Goal: Task Accomplishment & Management: Manage account settings

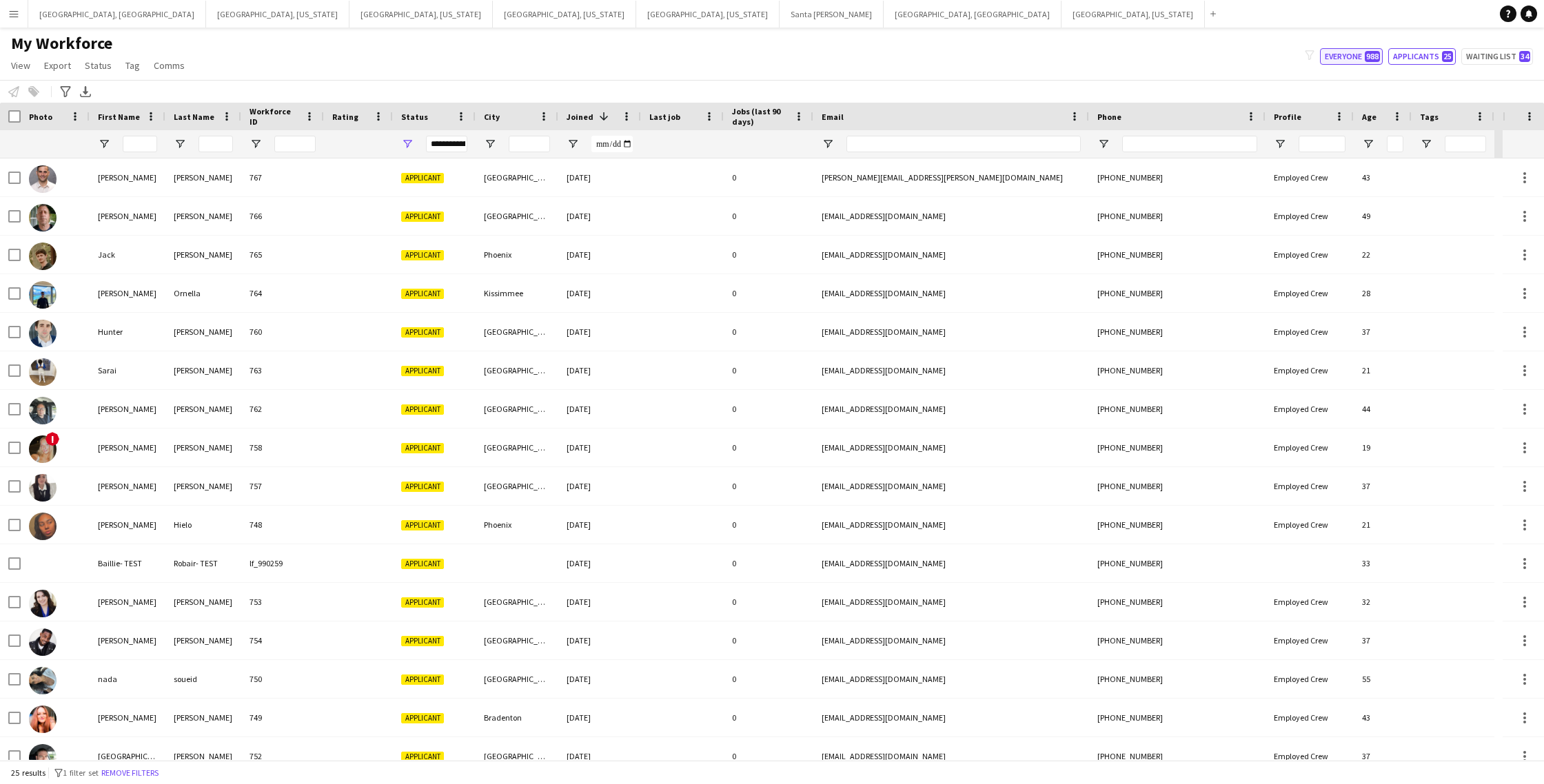
click at [1340, 59] on button "Everyone 988" at bounding box center [1351, 56] width 63 height 17
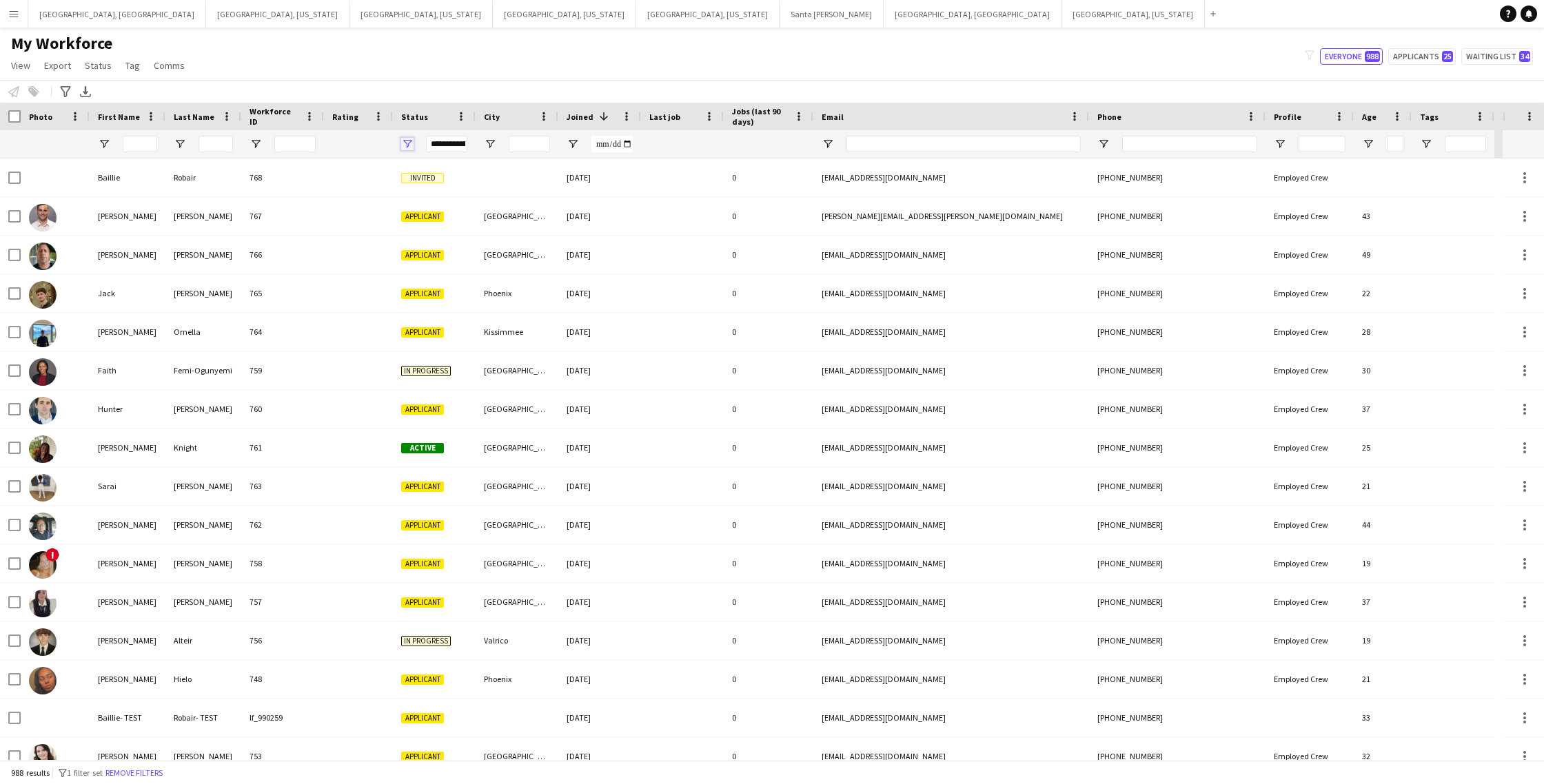
click at [407, 144] on span "Open Filter Menu" at bounding box center [407, 144] width 13 height 13
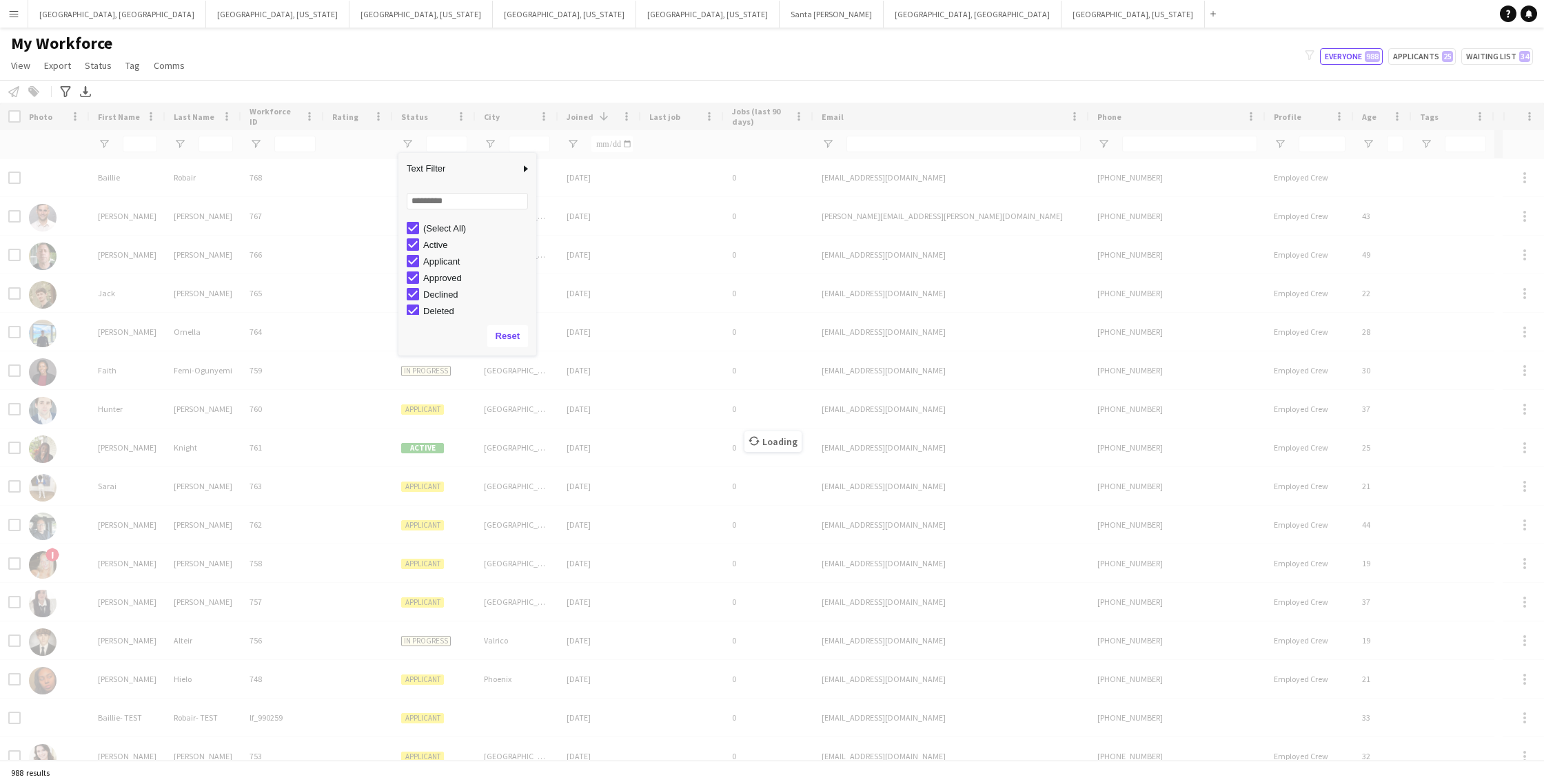
click at [409, 144] on div "Loading" at bounding box center [772, 432] width 1544 height 657
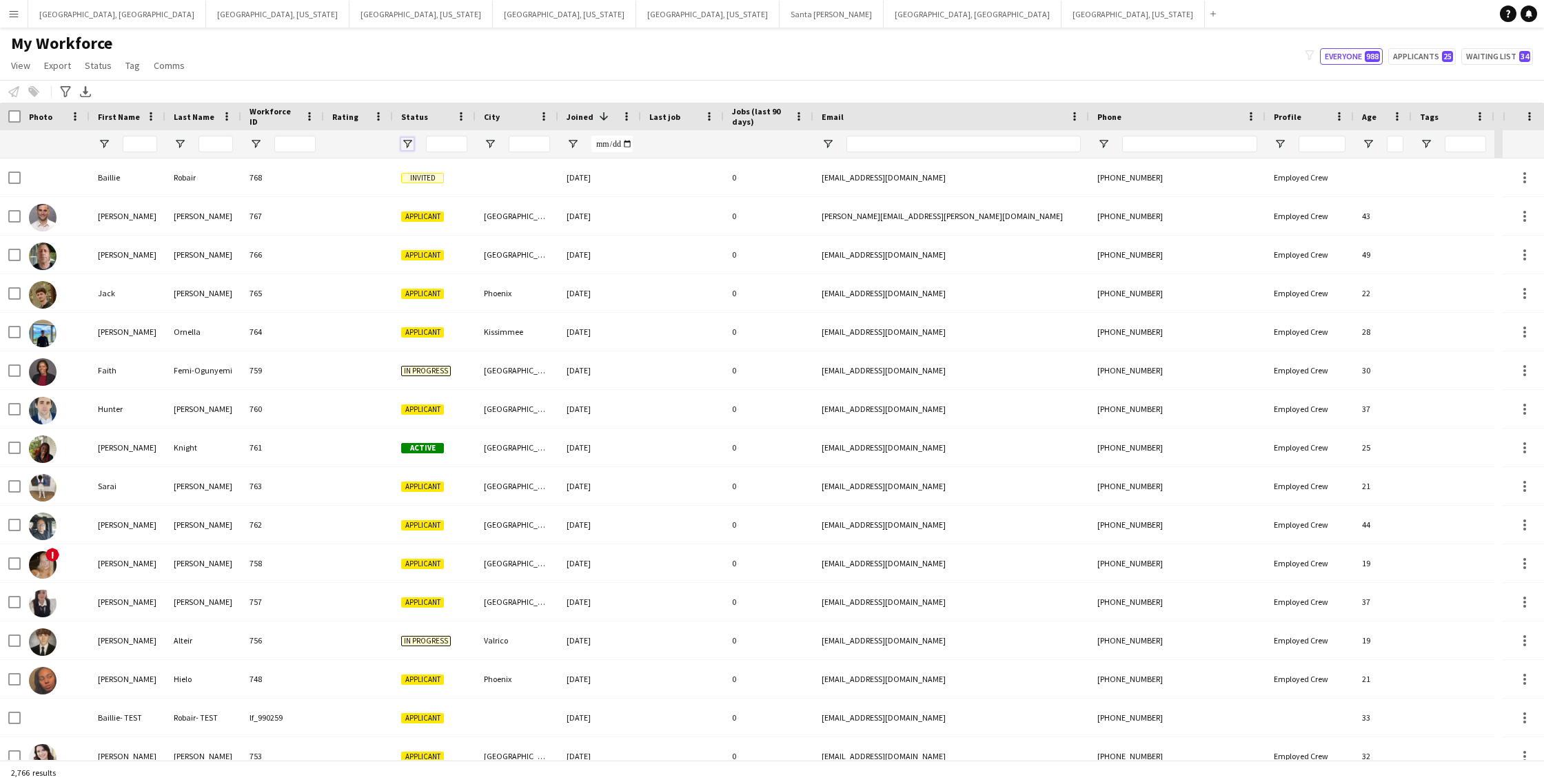
click at [409, 144] on span "Open Filter Menu" at bounding box center [407, 144] width 13 height 13
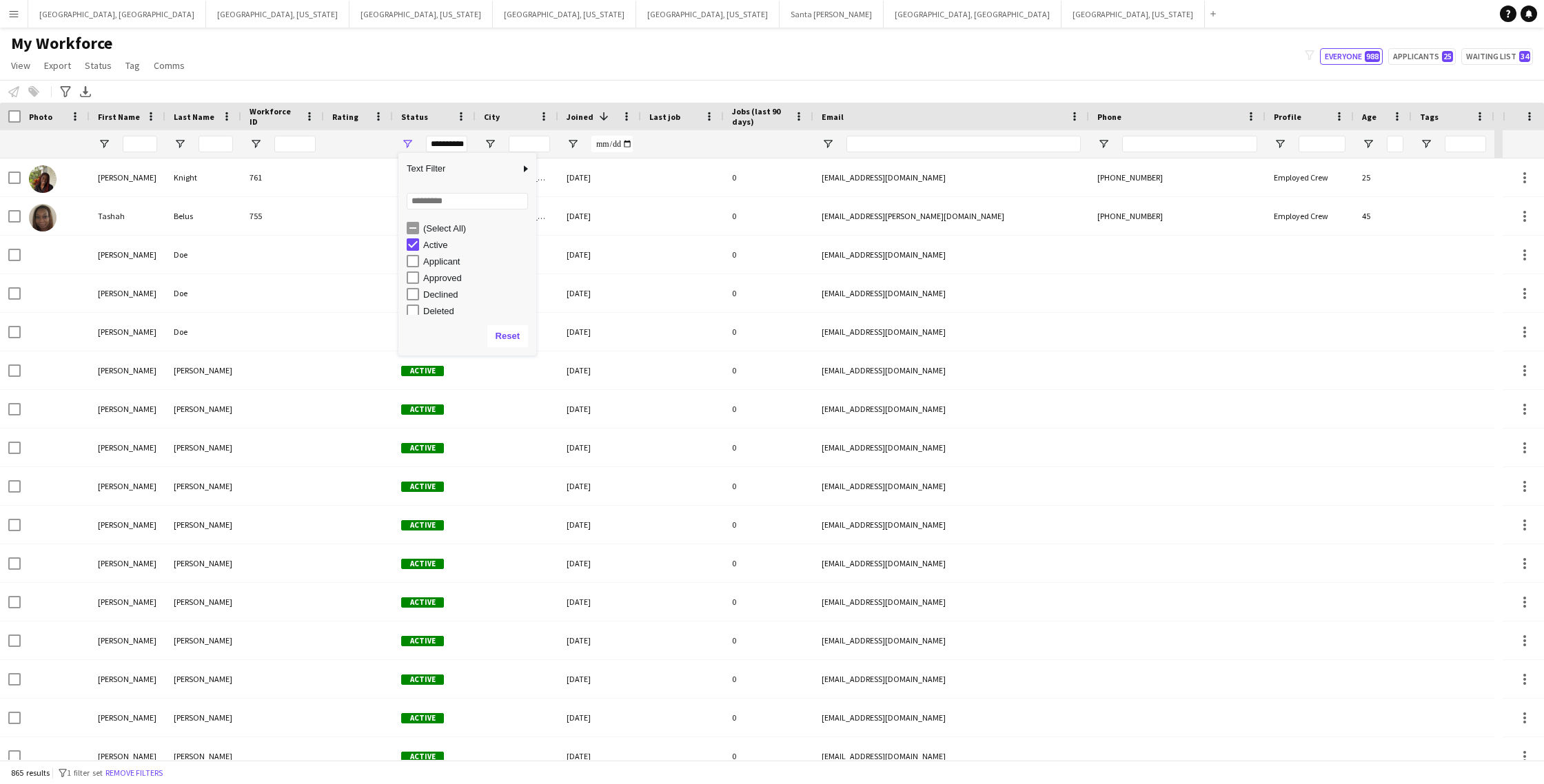
click at [847, 66] on div "My Workforce View Views Default view New view Update view Delete view Edit name…" at bounding box center [772, 56] width 1544 height 47
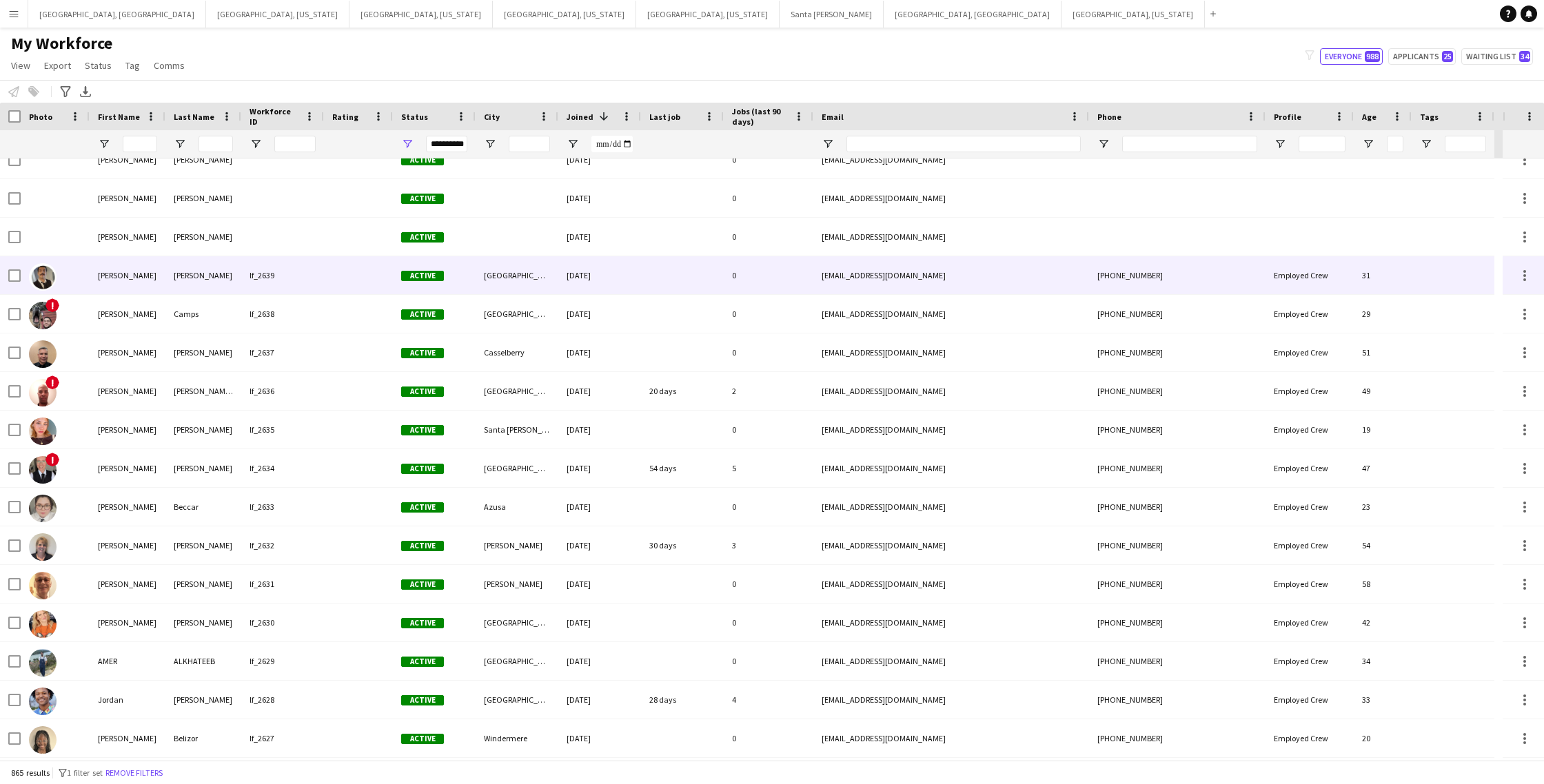
scroll to position [529, 0]
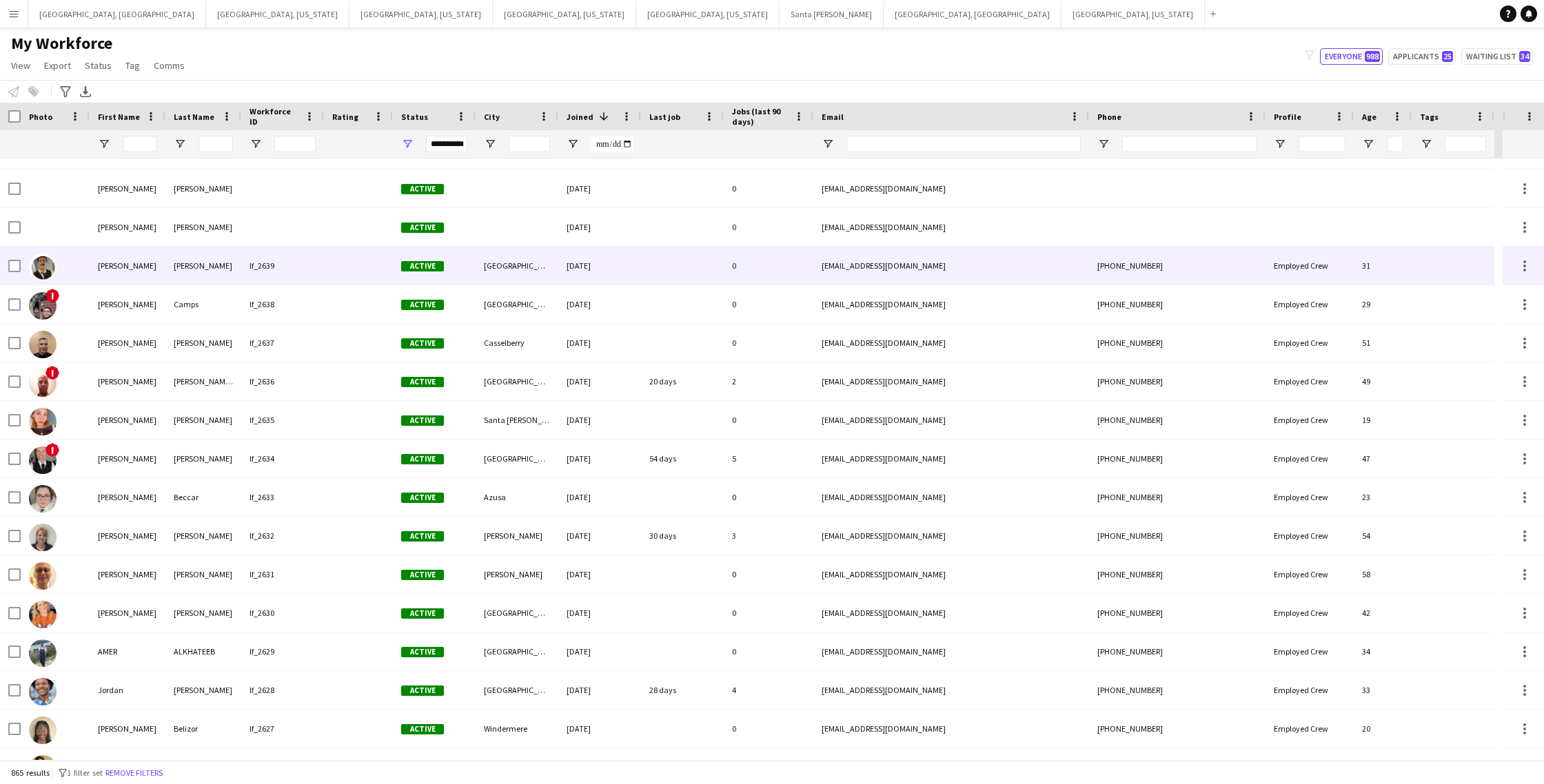
click at [1029, 271] on div "[EMAIL_ADDRESS][DOMAIN_NAME]" at bounding box center [951, 266] width 276 height 38
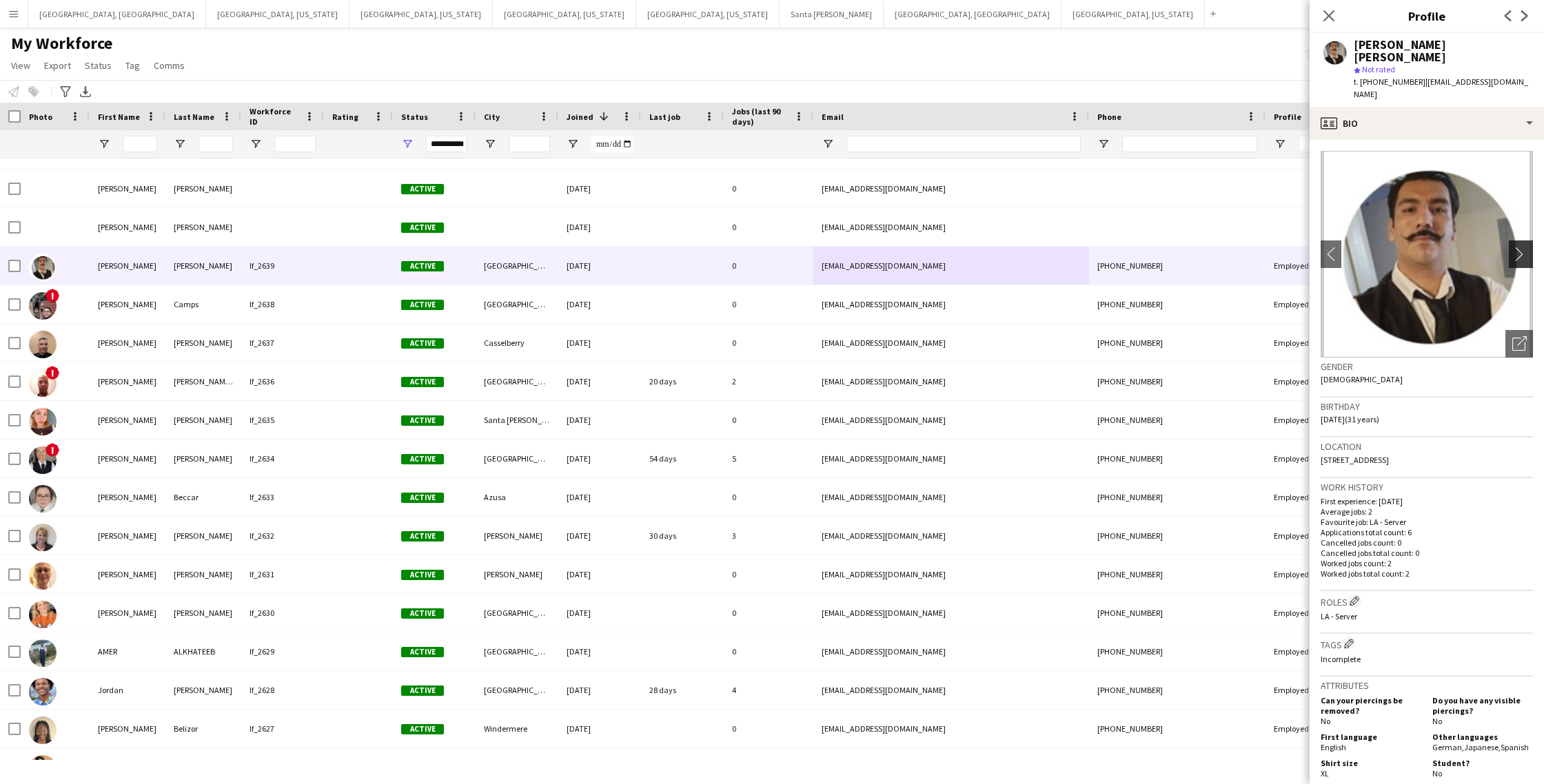
click at [1515, 247] on app-icon "chevron-right" at bounding box center [1523, 254] width 21 height 14
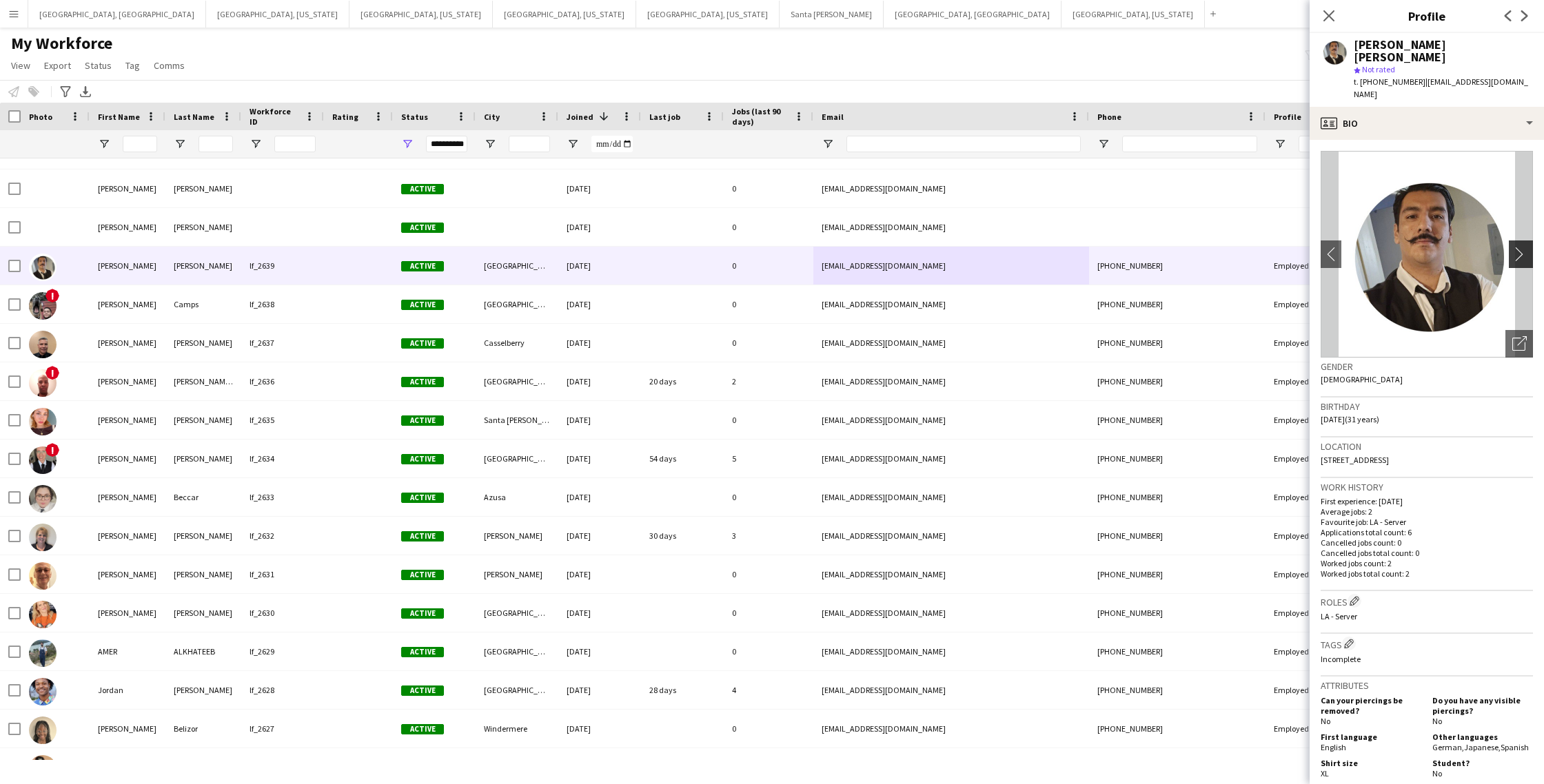
click at [1515, 247] on app-icon "chevron-right" at bounding box center [1523, 254] width 21 height 14
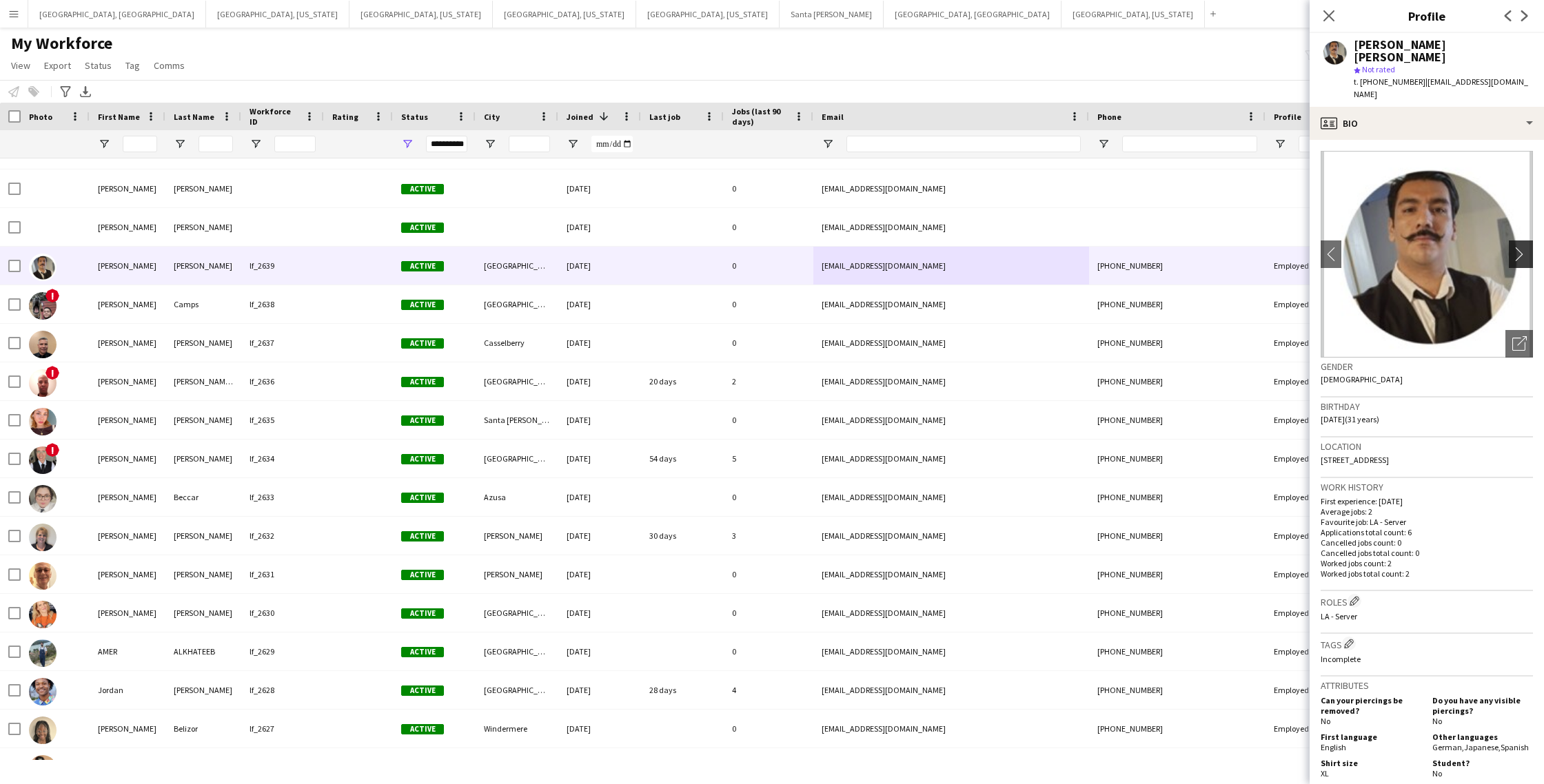
click at [1522, 247] on app-icon "chevron-right" at bounding box center [1523, 254] width 21 height 14
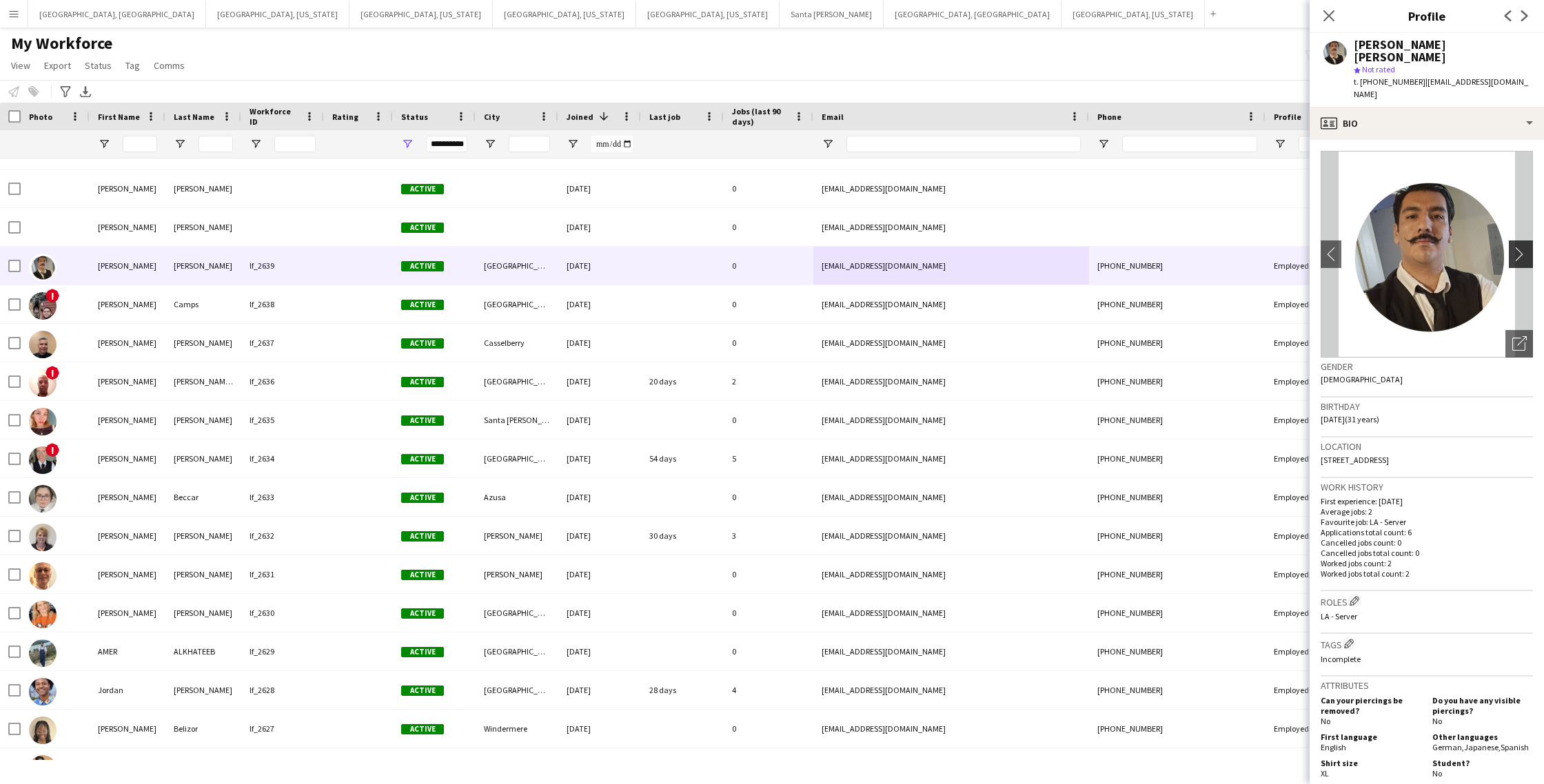
click at [1523, 247] on app-icon "chevron-right" at bounding box center [1523, 254] width 21 height 14
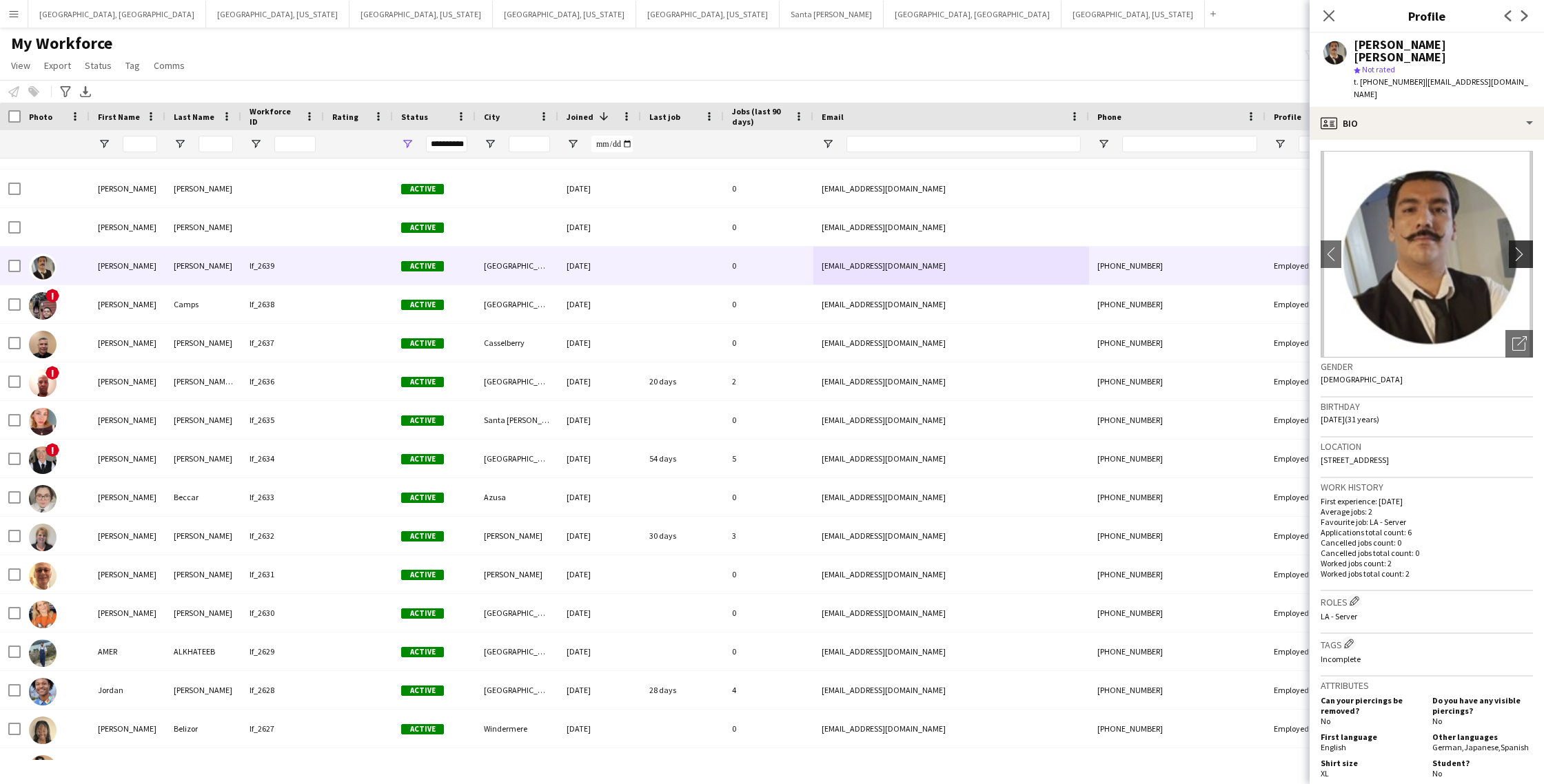
click at [1523, 247] on app-icon "chevron-right" at bounding box center [1523, 254] width 21 height 14
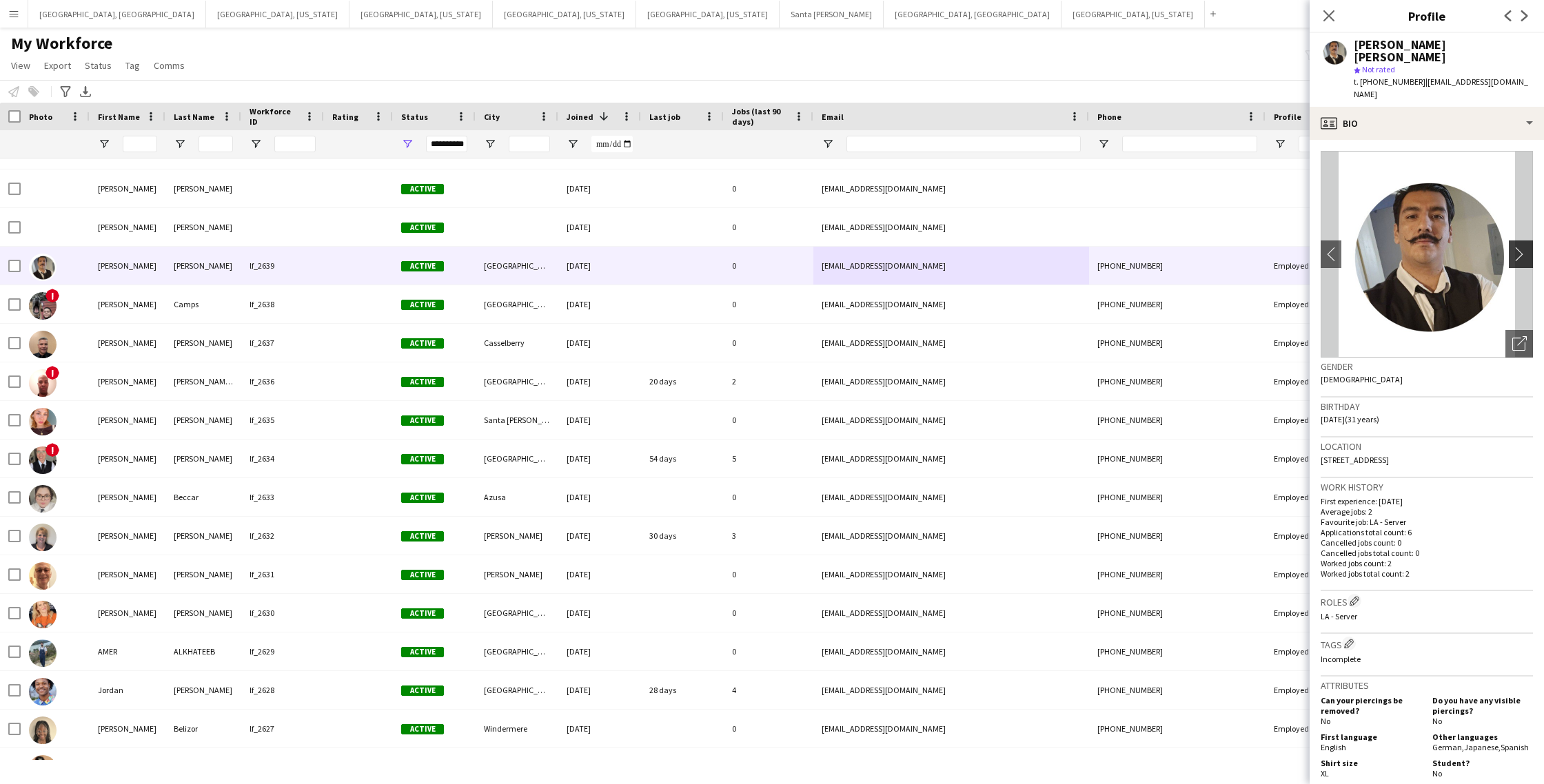
click at [1523, 247] on app-icon "chevron-right" at bounding box center [1523, 254] width 21 height 14
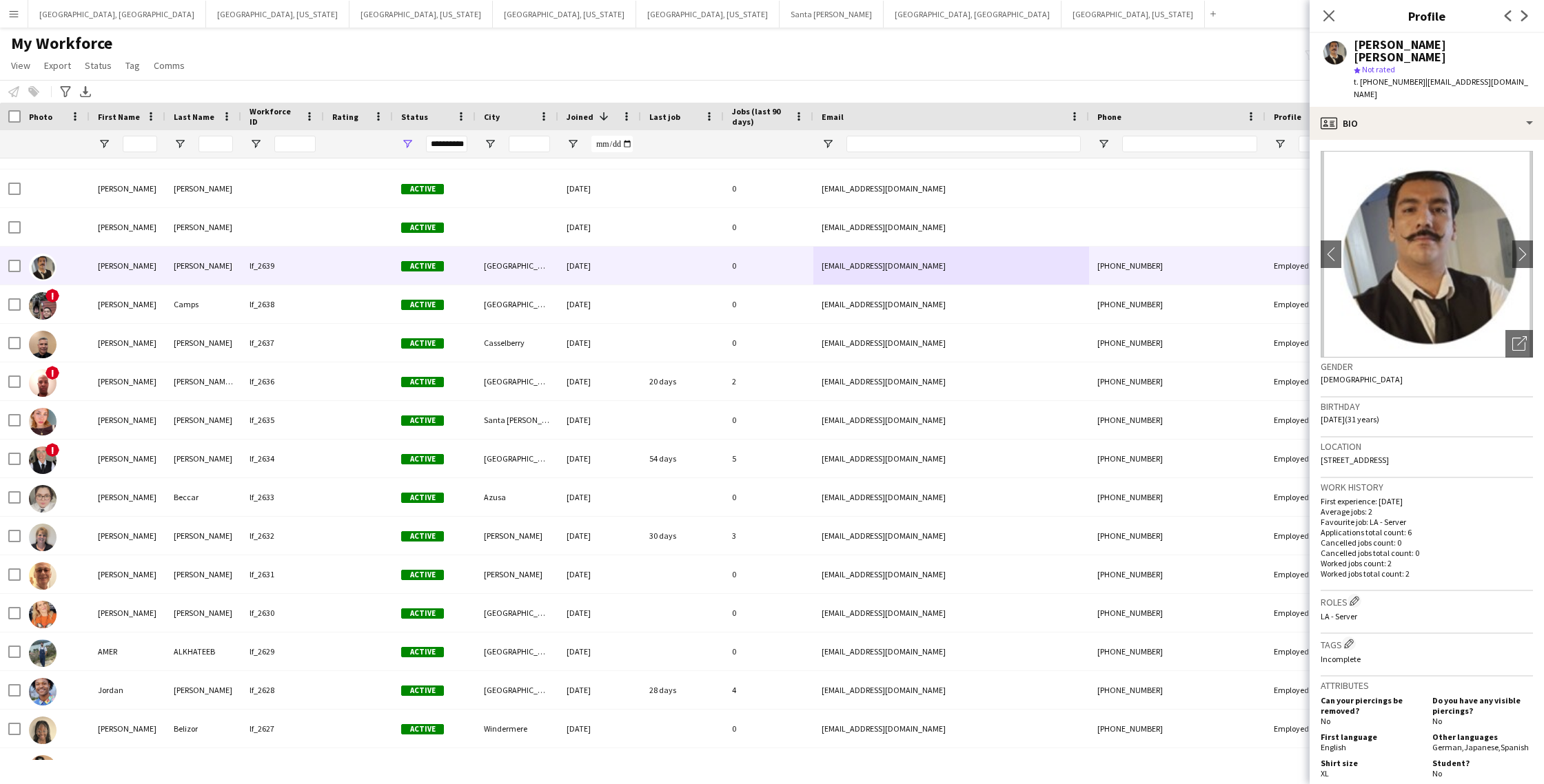
scroll to position [339, 0]
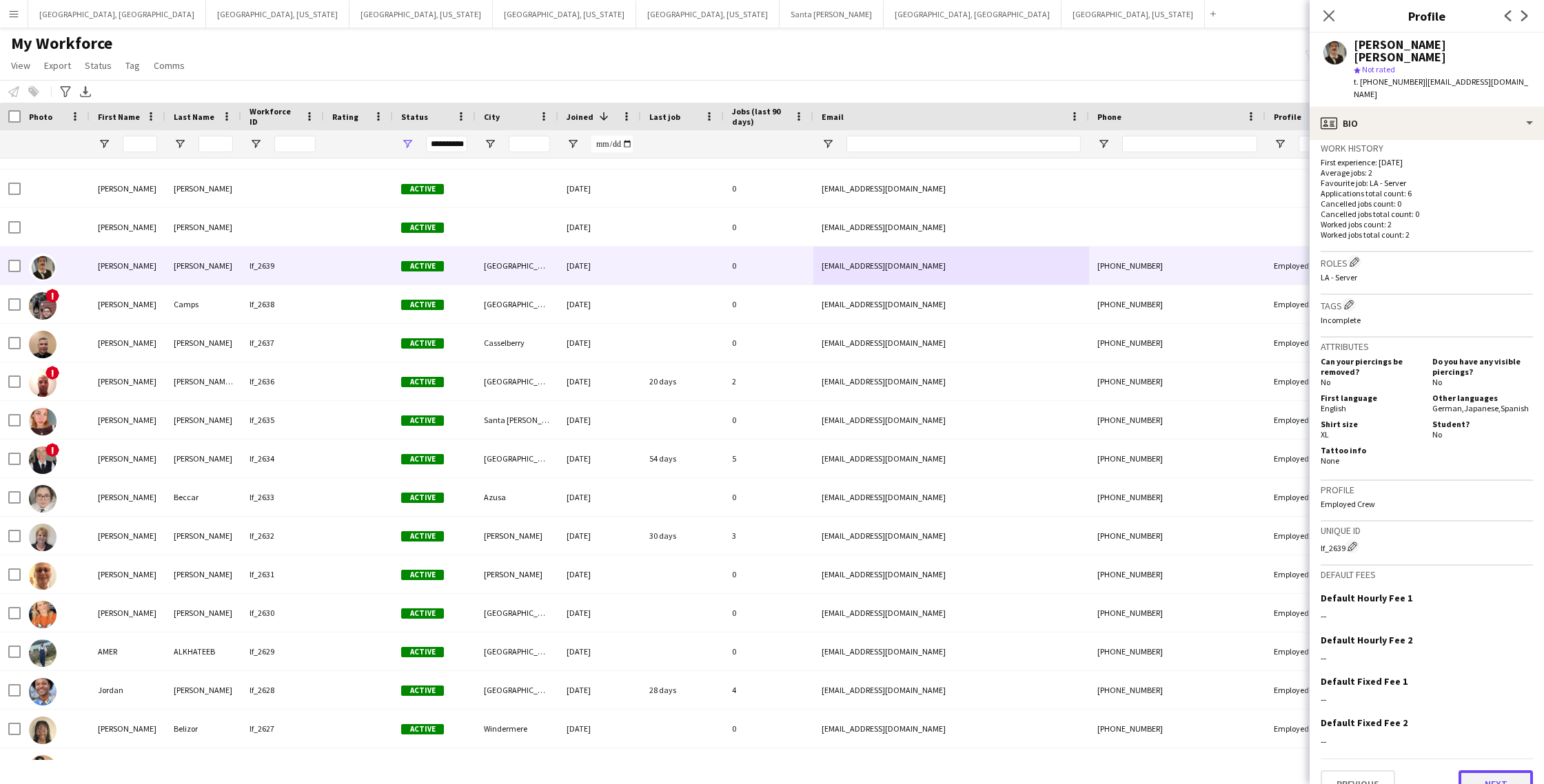
click at [1484, 771] on button "Next" at bounding box center [1496, 784] width 74 height 28
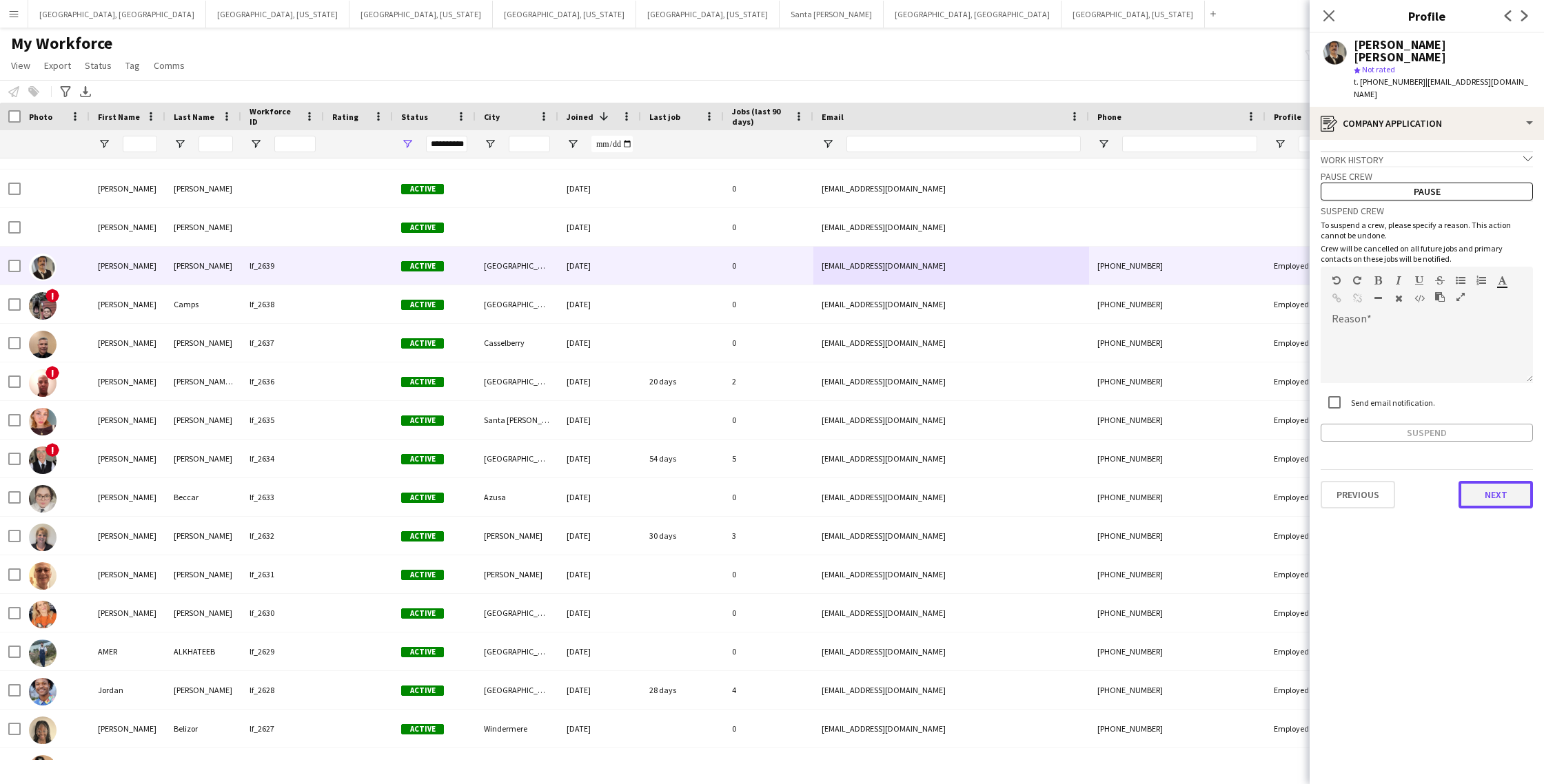
click at [1499, 481] on button "Next" at bounding box center [1496, 494] width 74 height 28
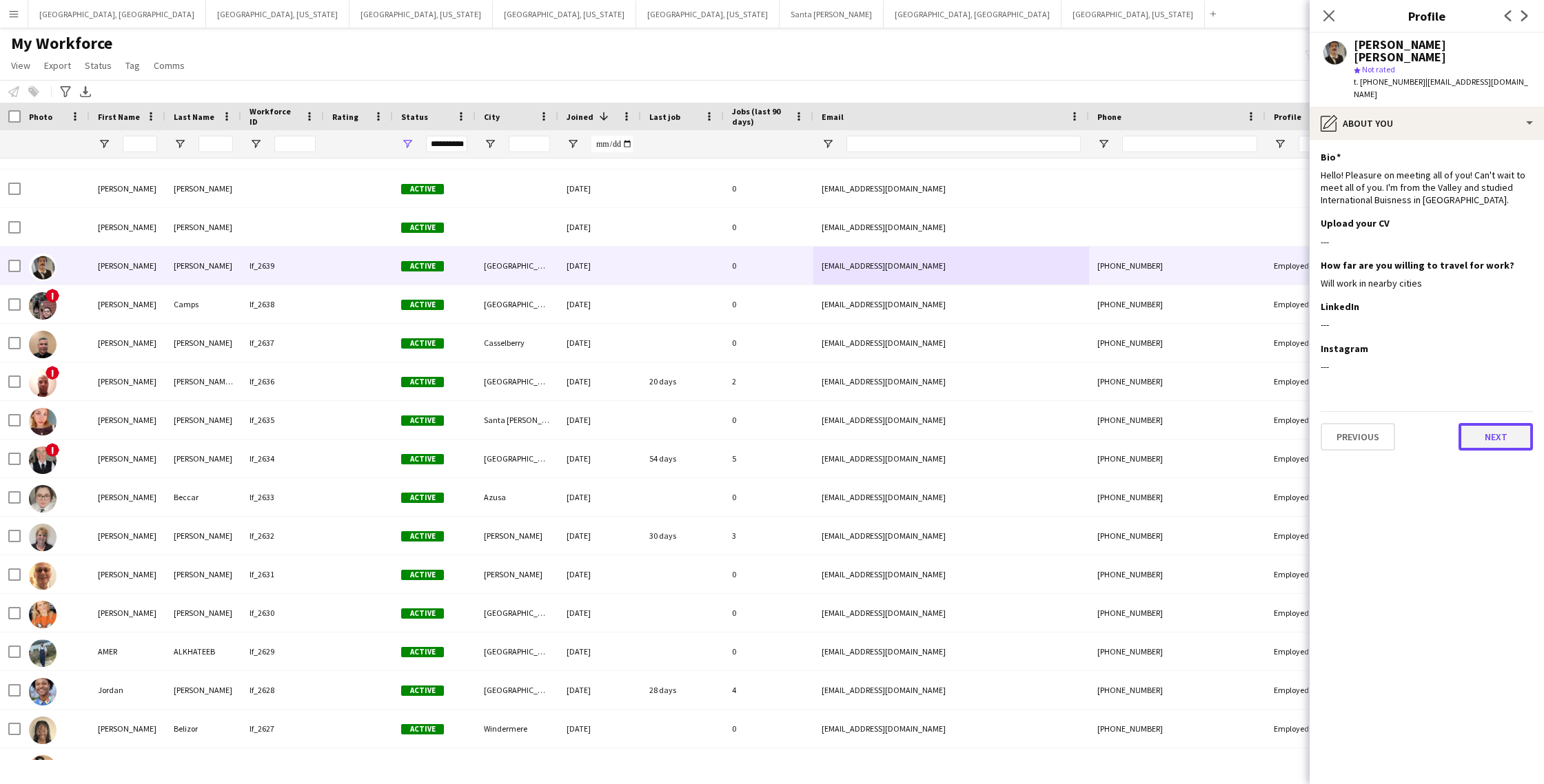
click at [1489, 423] on button "Next" at bounding box center [1496, 436] width 74 height 28
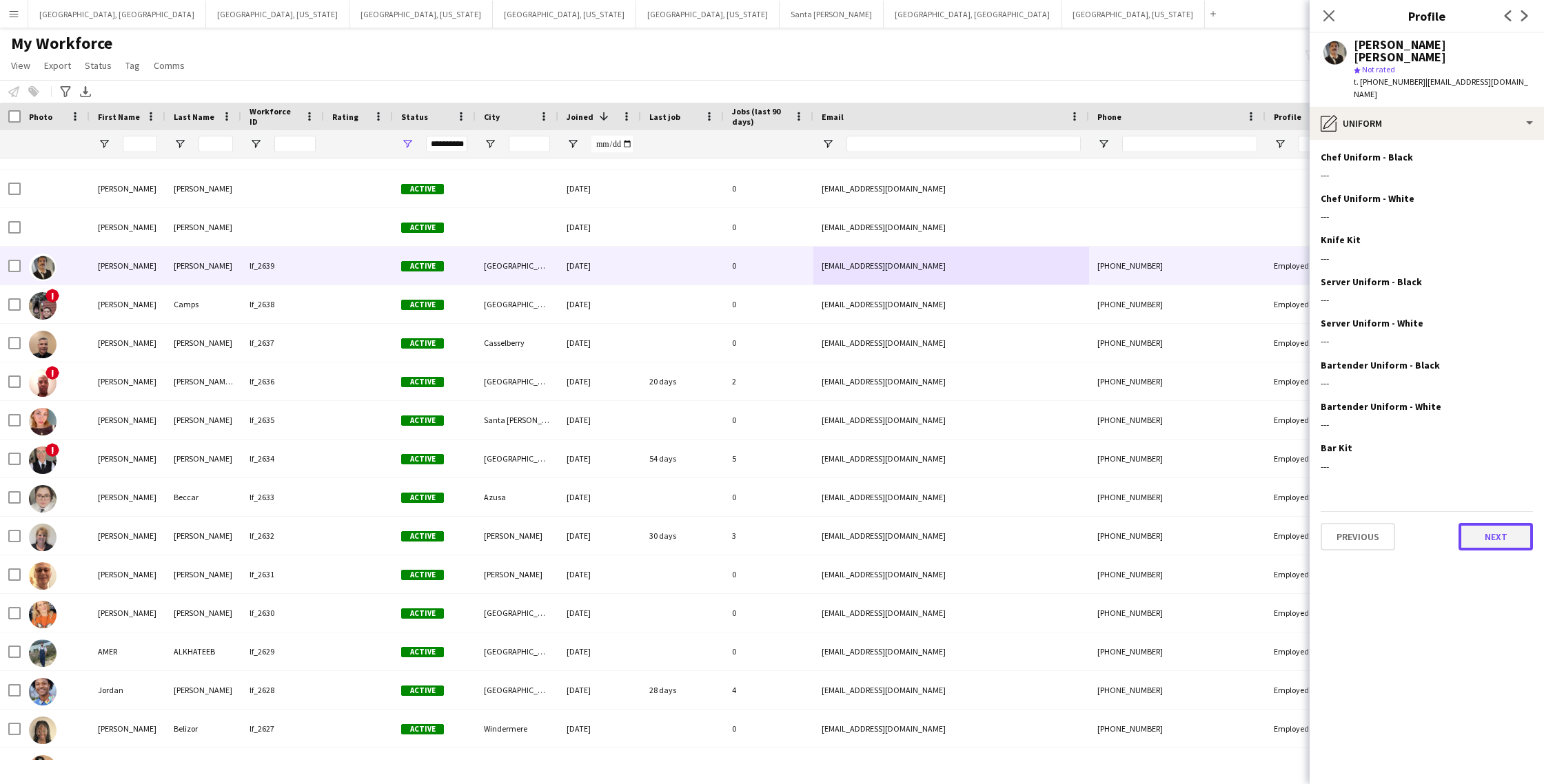
click at [1486, 523] on button "Next" at bounding box center [1496, 537] width 74 height 28
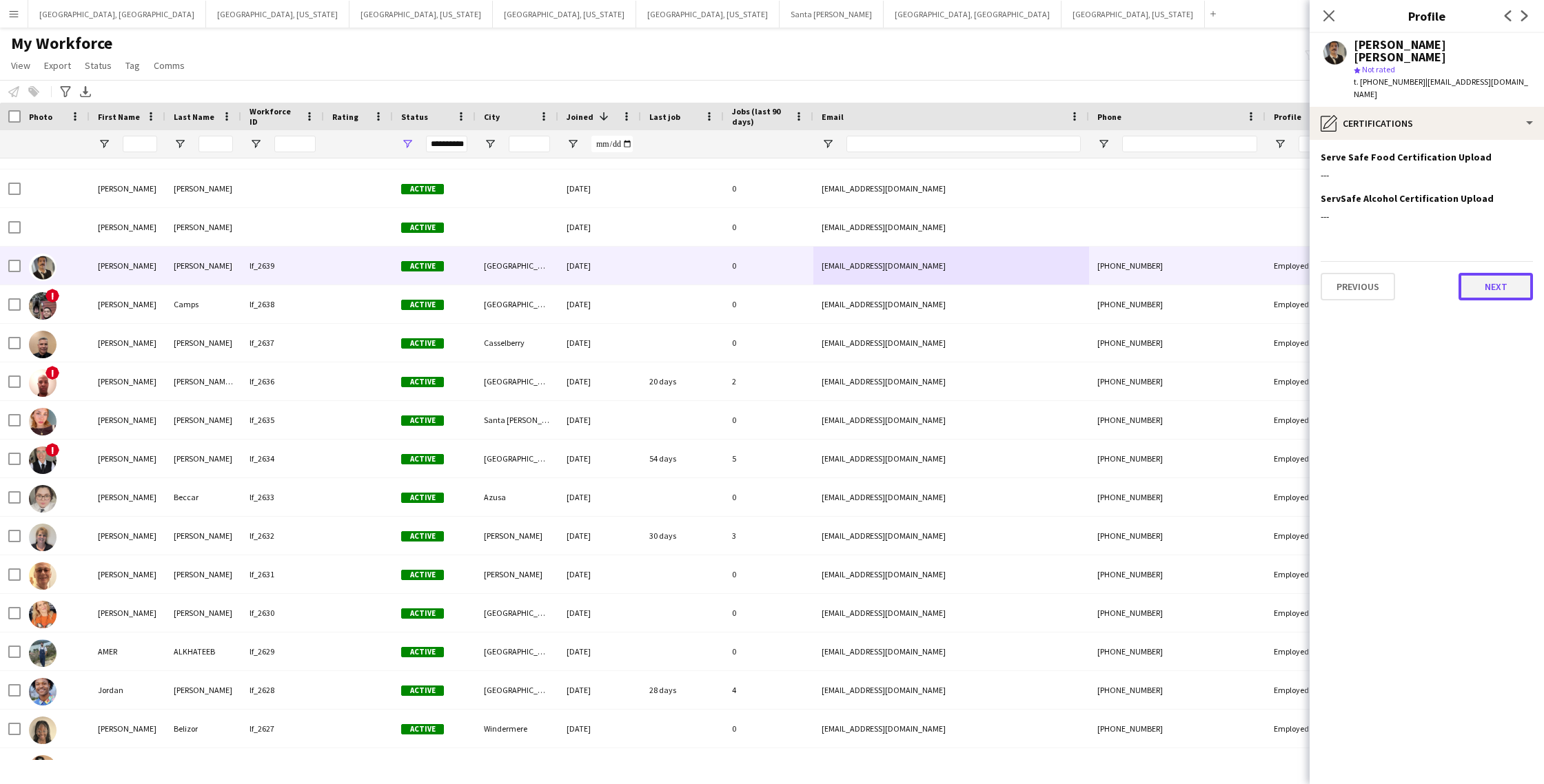
click at [1470, 273] on button "Next" at bounding box center [1496, 287] width 74 height 28
drag, startPoint x: 1319, startPoint y: 6, endPoint x: 1358, endPoint y: 32, distance: 46.9
click at [1319, 6] on div "Close pop-in" at bounding box center [1329, 16] width 39 height 32
click at [1321, 15] on app-icon "Close pop-in" at bounding box center [1329, 16] width 20 height 20
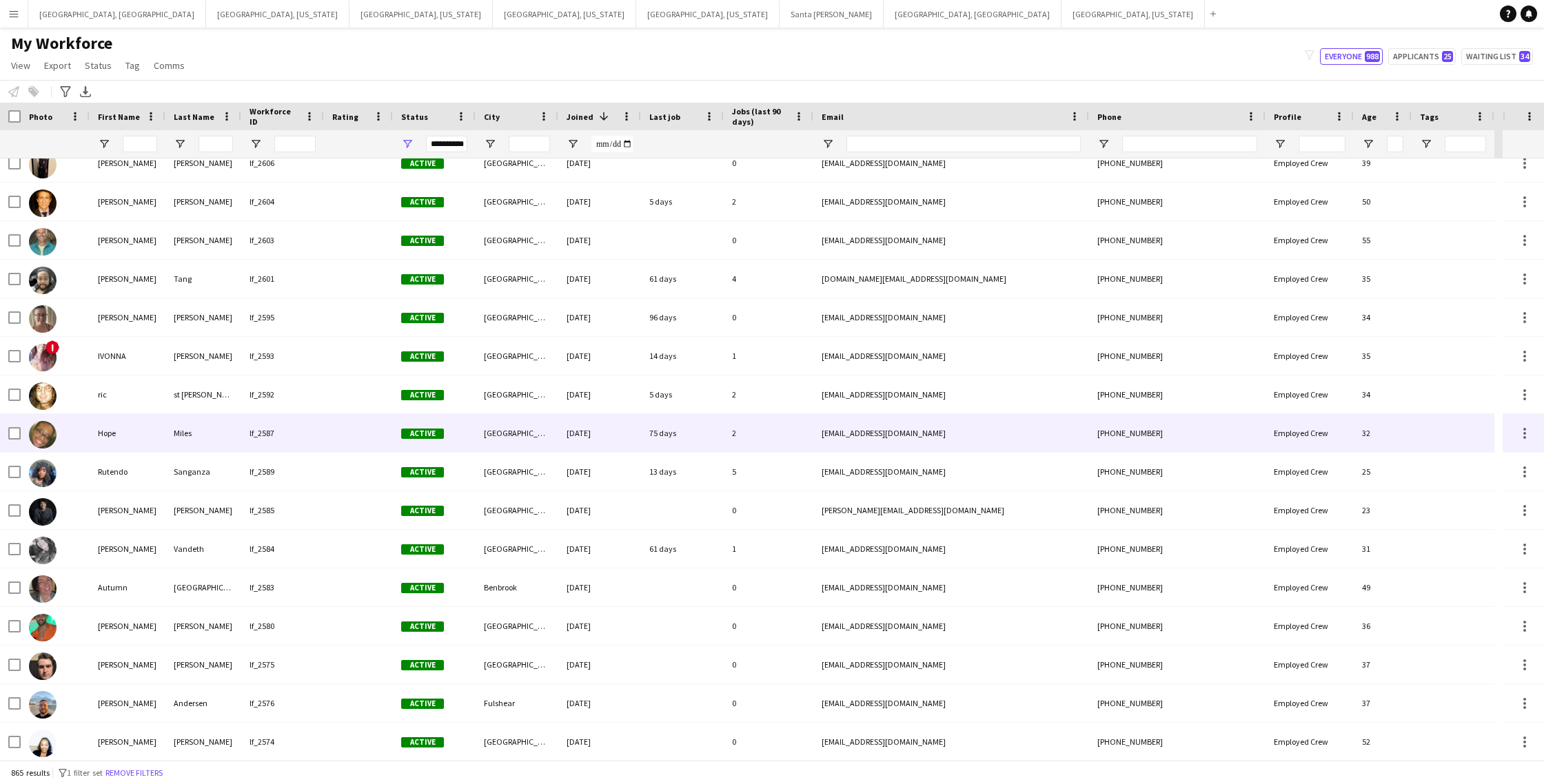
scroll to position [3015, 0]
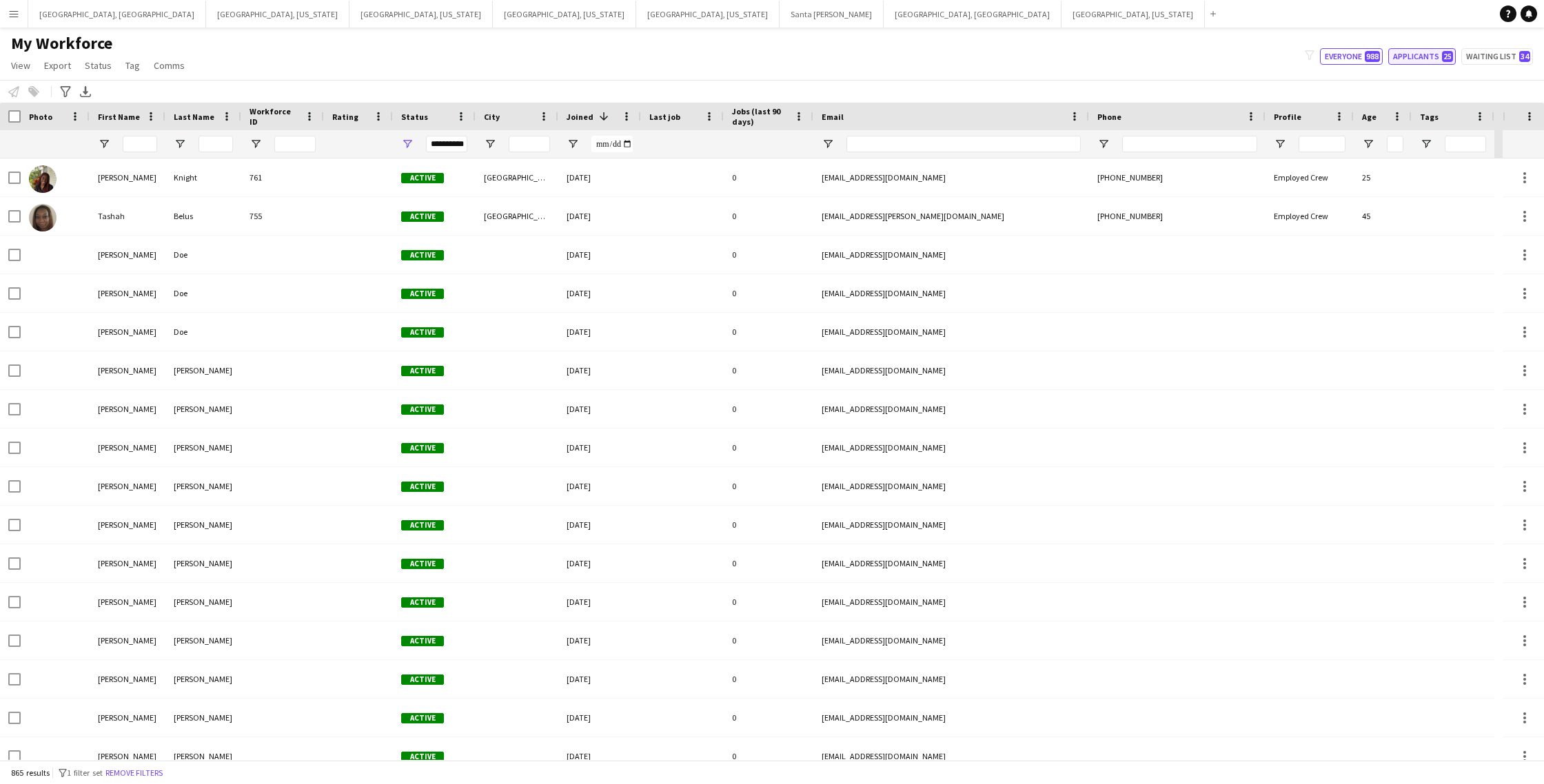
click at [1427, 57] on button "Applicants 25" at bounding box center [1422, 56] width 67 height 17
type input "**********"
